Goal: Entertainment & Leisure: Consume media (video, audio)

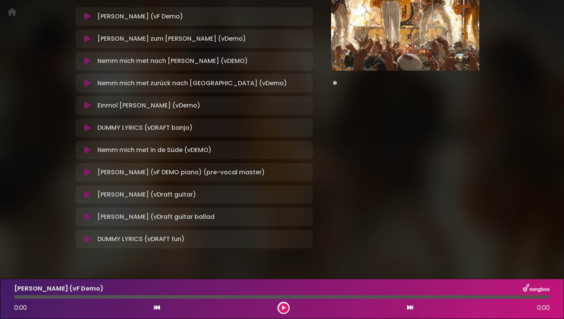
scroll to position [127, 0]
click at [89, 173] on icon at bounding box center [87, 172] width 6 height 8
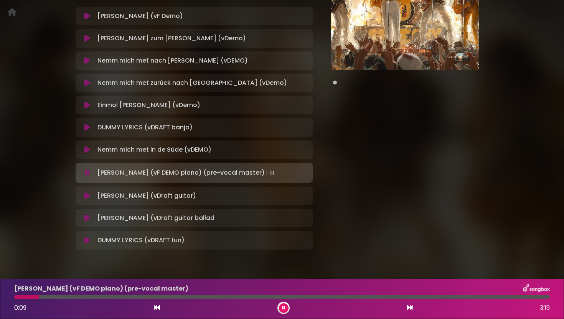
click at [525, 130] on div "Colognians - DEMO Cologne Music Group" at bounding box center [282, 82] width 506 height 359
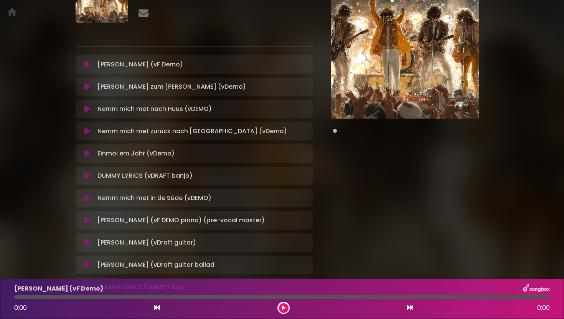
scroll to position [79, 0]
click at [89, 175] on icon at bounding box center [87, 176] width 6 height 8
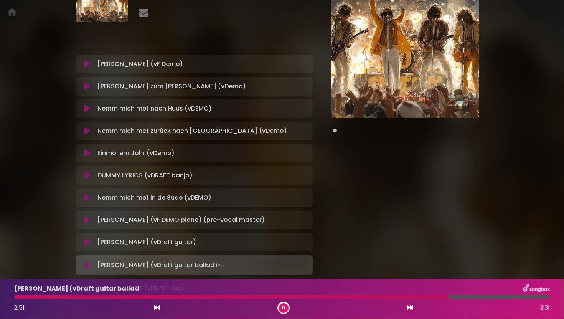
click at [91, 221] on button at bounding box center [87, 220] width 14 height 8
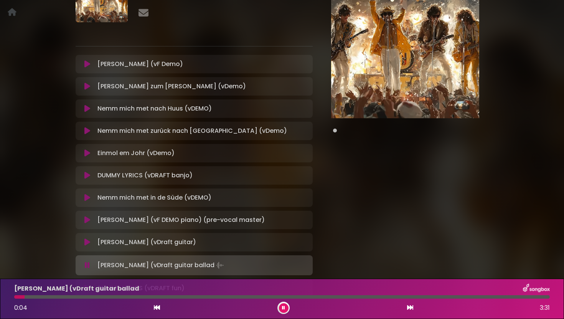
click at [89, 242] on icon at bounding box center [87, 242] width 6 height 8
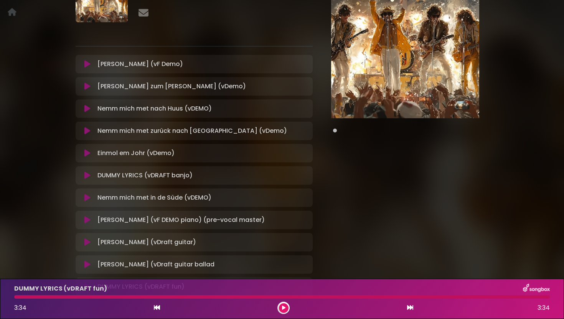
click at [89, 63] on icon at bounding box center [87, 64] width 6 height 8
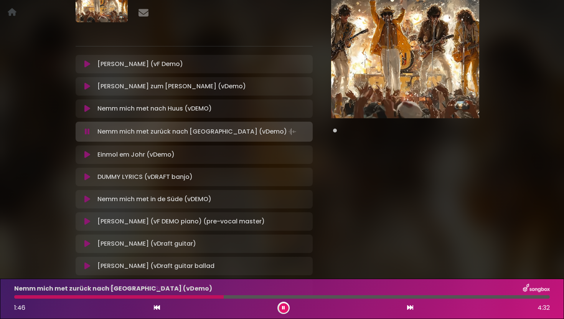
click at [282, 309] on icon at bounding box center [283, 307] width 3 height 5
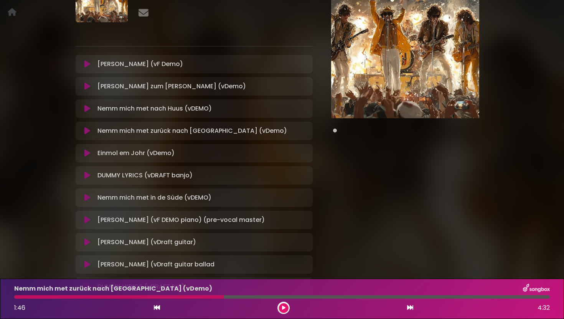
click at [87, 64] on icon at bounding box center [87, 64] width 6 height 8
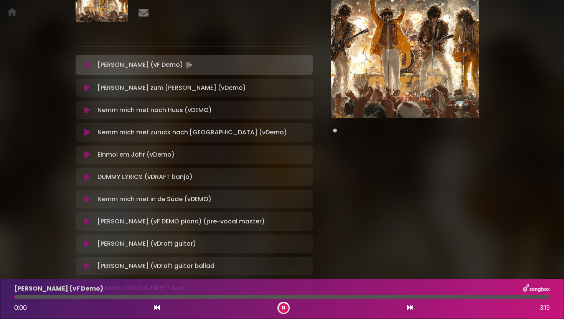
click at [86, 113] on icon at bounding box center [87, 110] width 6 height 8
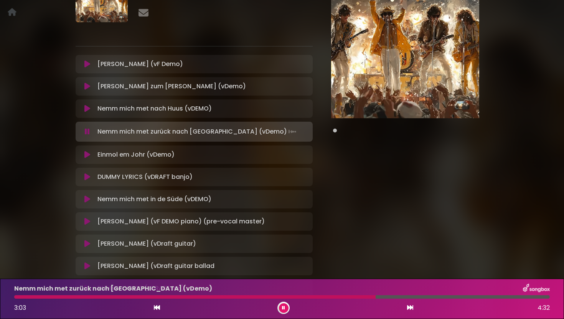
click at [87, 133] on icon at bounding box center [87, 132] width 5 height 8
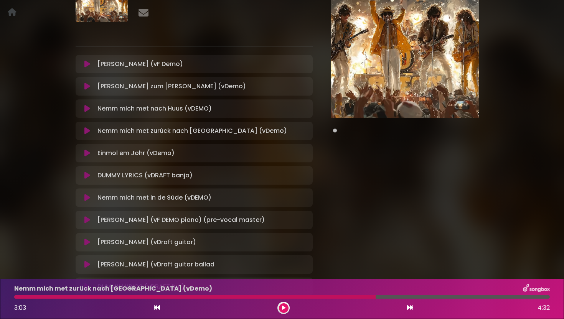
click at [87, 133] on icon at bounding box center [87, 131] width 6 height 8
